Goal: Find specific page/section: Find specific page/section

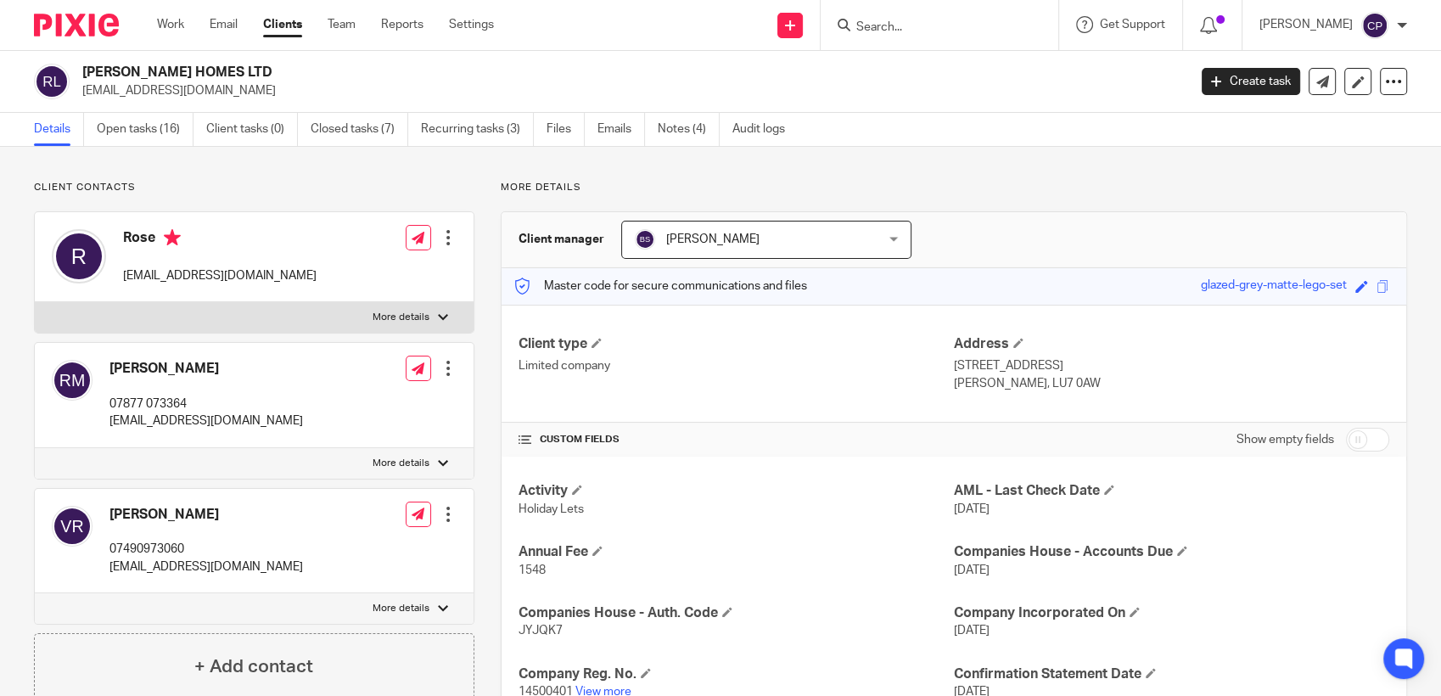
click at [769, 31] on input "Search" at bounding box center [931, 27] width 153 height 15
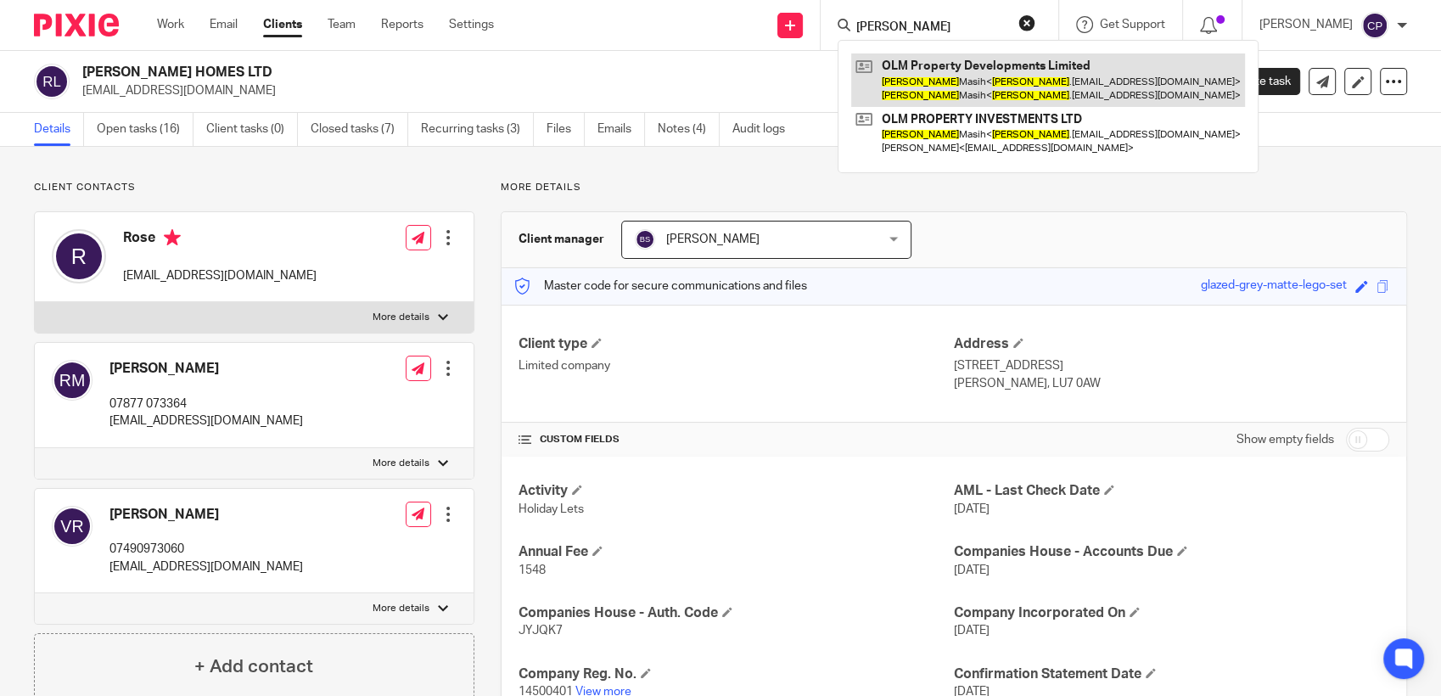
type input "[PERSON_NAME]"
click at [769, 91] on link at bounding box center [1048, 79] width 394 height 53
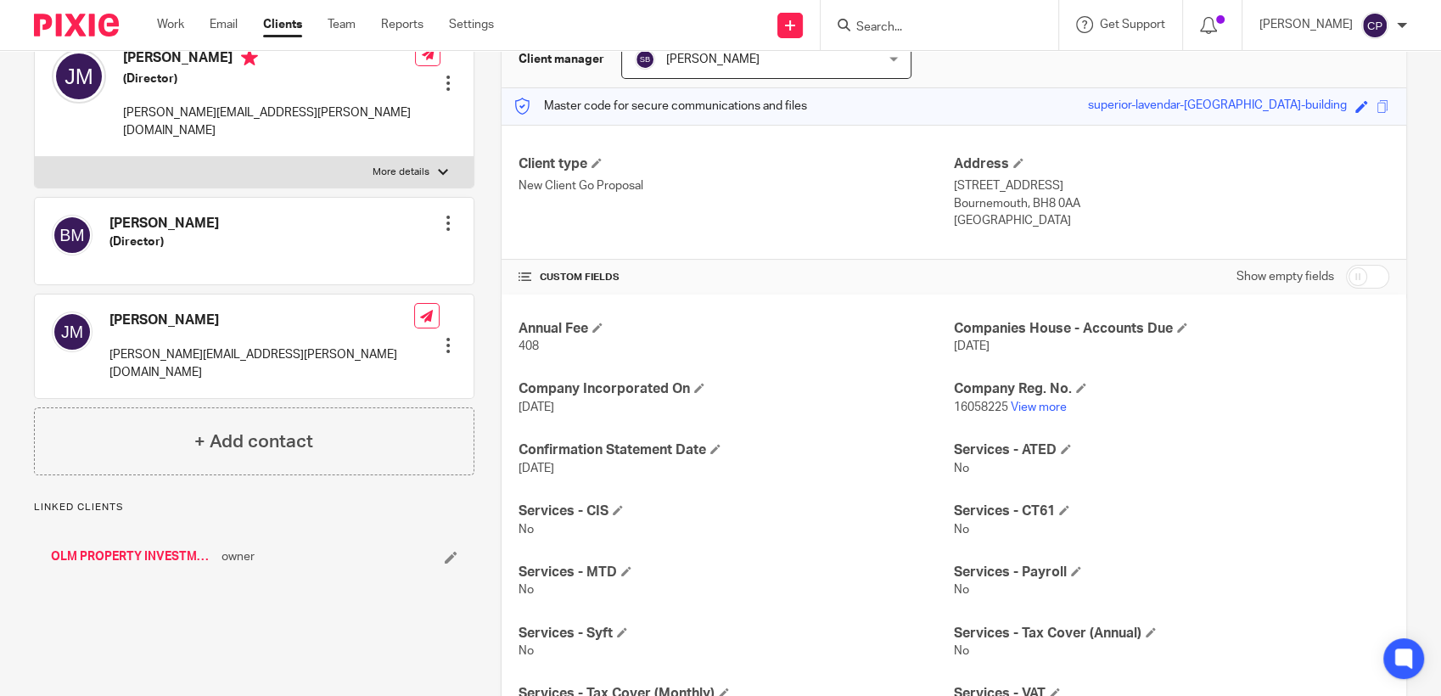
scroll to position [283, 0]
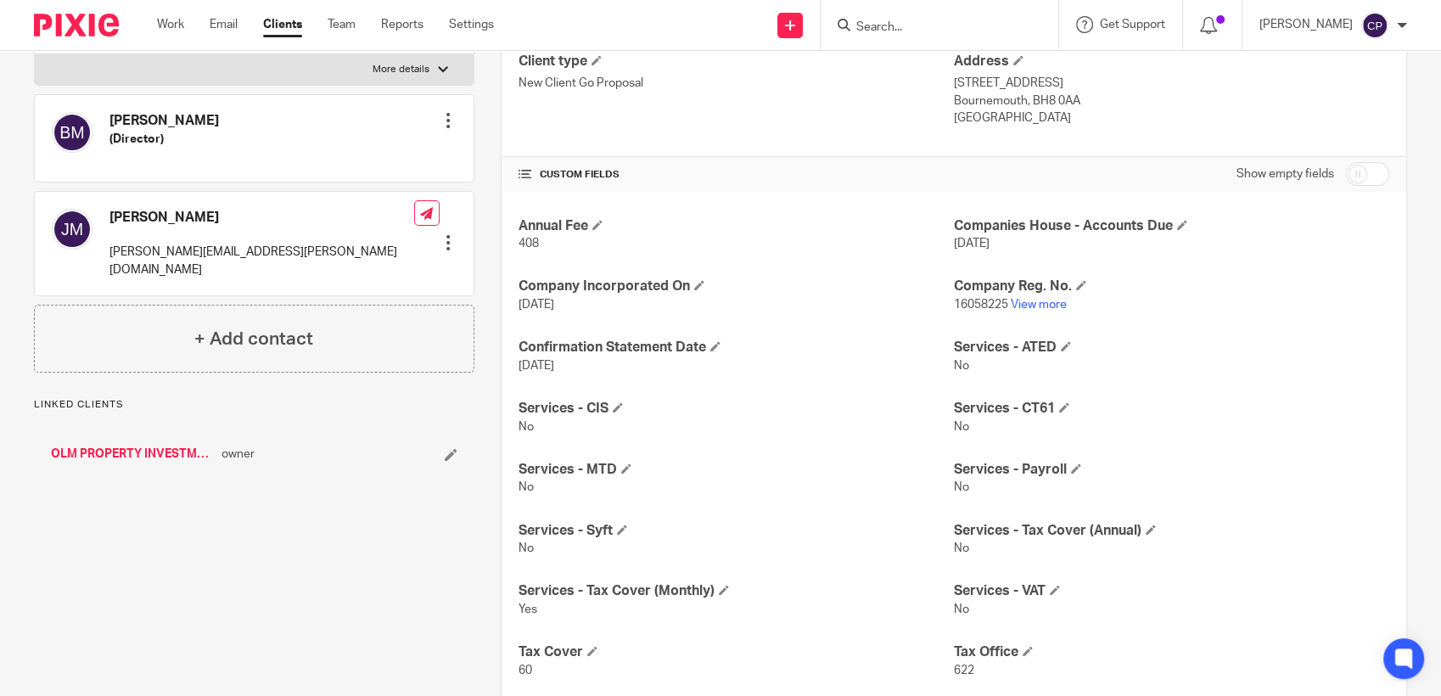
click at [138, 446] on link "OLM PROPERTY INVESTMENTS LTD" at bounding box center [132, 454] width 162 height 17
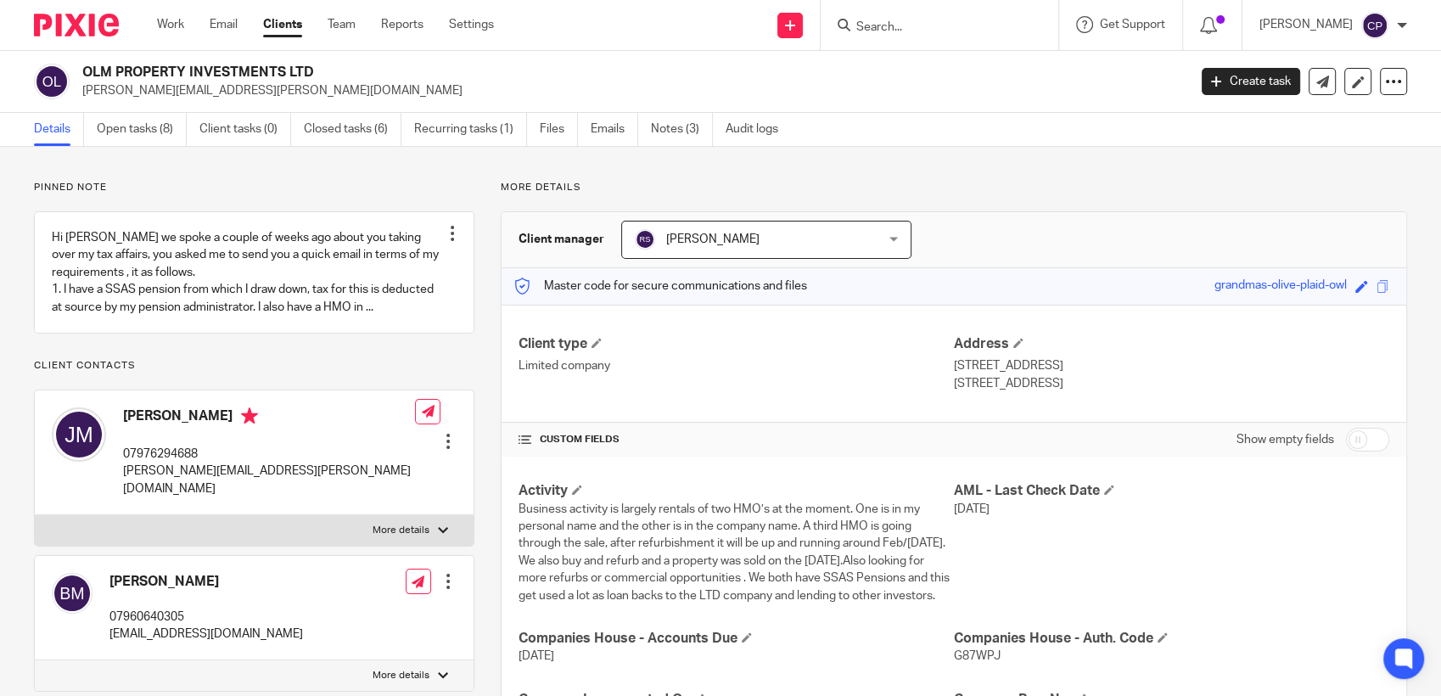
click at [906, 25] on input "Search" at bounding box center [931, 27] width 153 height 15
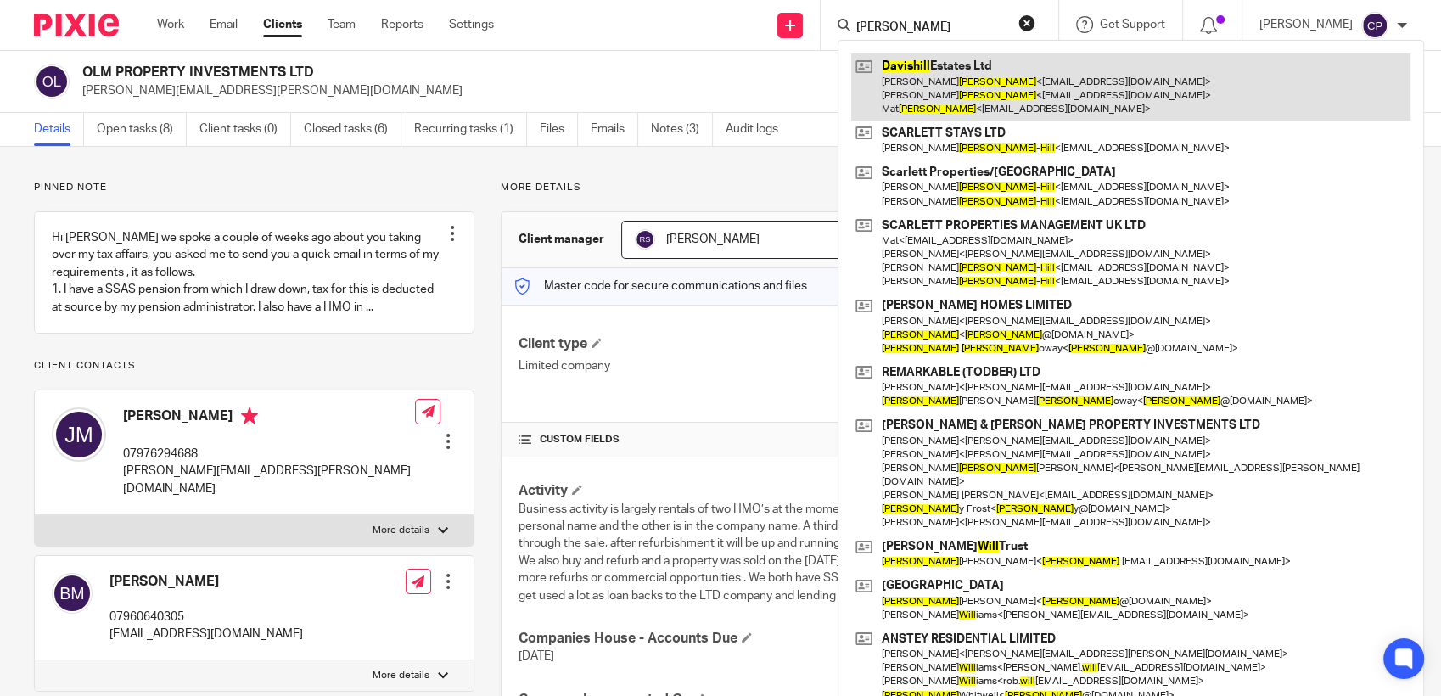
type input "davis hill"
click at [970, 92] on link at bounding box center [1130, 86] width 559 height 67
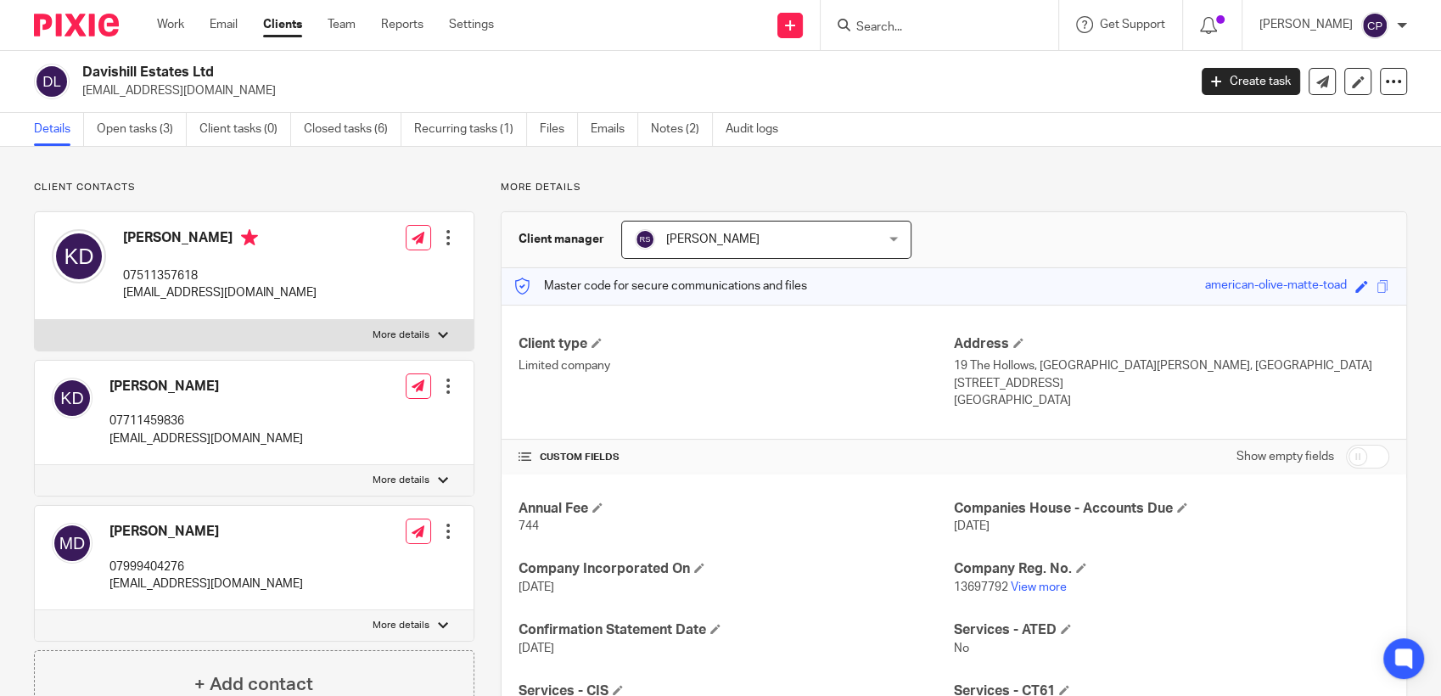
drag, startPoint x: 79, startPoint y: 92, endPoint x: 245, endPoint y: 98, distance: 166.5
click at [245, 98] on div "Davishill Estates Ltd scarlettproperties@gmail.com" at bounding box center [605, 82] width 1142 height 36
drag, startPoint x: 245, startPoint y: 98, endPoint x: 233, endPoint y: 90, distance: 15.3
copy p "scarlettproperties@gmail.com"
